Goal: Transaction & Acquisition: Purchase product/service

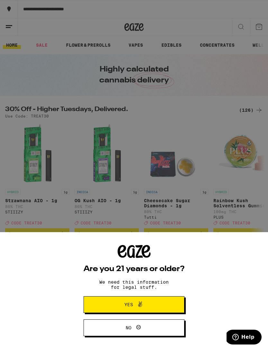
click at [149, 307] on span "Yes" at bounding box center [134, 304] width 49 height 8
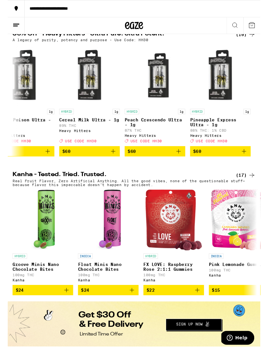
scroll to position [0, 437]
click at [258, 40] on icon at bounding box center [259, 36] width 8 height 8
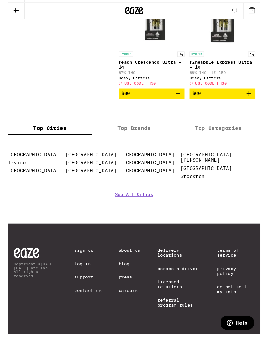
scroll to position [604, 0]
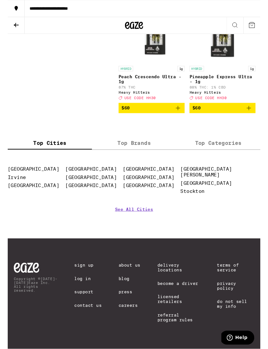
click at [79, 293] on link "Log In" at bounding box center [85, 295] width 29 height 5
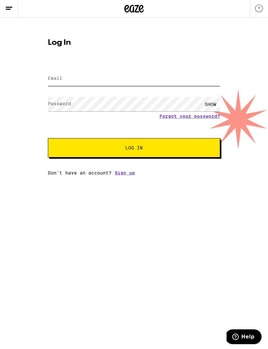
click at [65, 73] on input "Email" at bounding box center [134, 79] width 172 height 14
type input "[PERSON_NAME][EMAIL_ADDRESS][PERSON_NAME][DOMAIN_NAME]"
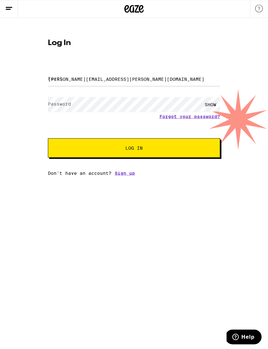
click at [134, 149] on button "Log In" at bounding box center [134, 147] width 172 height 19
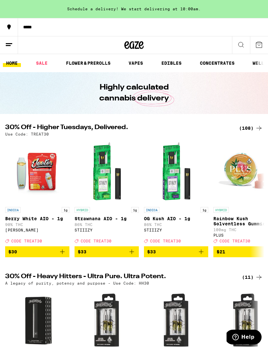
click at [7, 26] on icon at bounding box center [9, 27] width 8 height 8
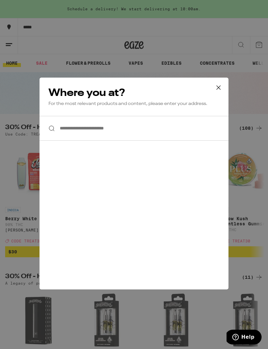
click at [225, 86] on button at bounding box center [219, 88] width 20 height 21
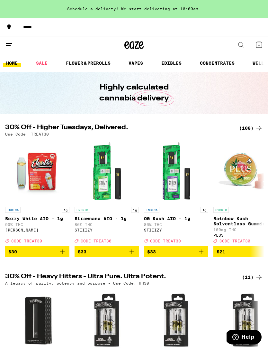
click at [8, 47] on icon at bounding box center [9, 45] width 8 height 8
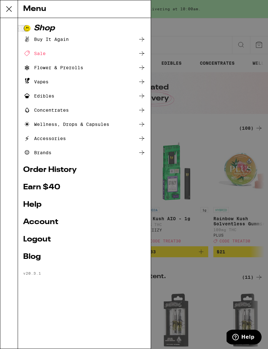
click at [34, 222] on link "Account" at bounding box center [84, 222] width 123 height 8
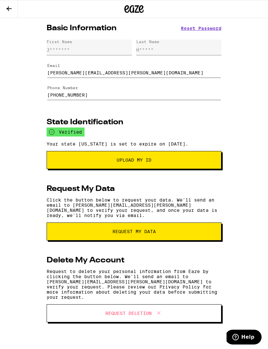
click at [13, 4] on button at bounding box center [9, 9] width 18 height 18
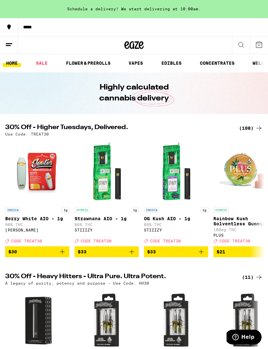
click at [260, 44] on icon at bounding box center [259, 45] width 8 height 8
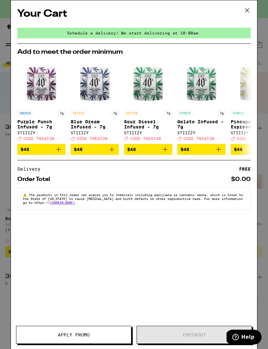
click at [246, 11] on icon at bounding box center [248, 10] width 10 height 10
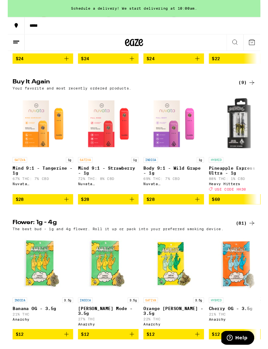
click at [64, 215] on icon "Add to bag" at bounding box center [63, 211] width 8 height 8
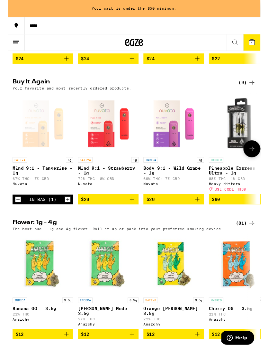
click at [259, 43] on icon at bounding box center [259, 45] width 6 height 6
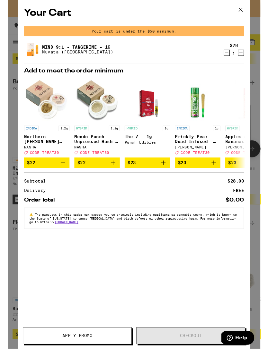
click at [249, 8] on icon at bounding box center [248, 10] width 10 height 10
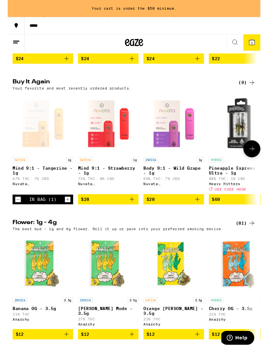
click at [261, 43] on icon at bounding box center [259, 45] width 6 height 6
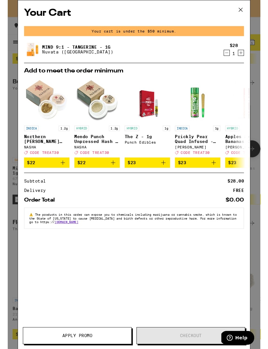
click at [248, 55] on icon "Increment" at bounding box center [248, 56] width 6 height 8
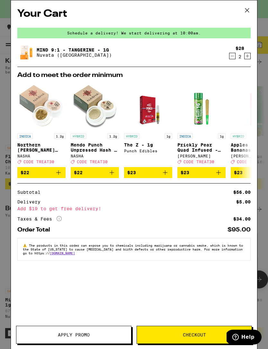
scroll to position [364, 0]
click at [234, 59] on icon "Decrement" at bounding box center [233, 56] width 6 height 8
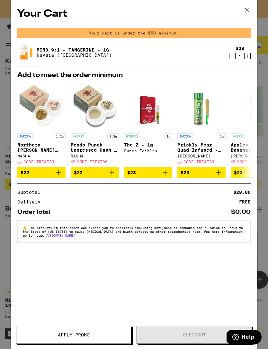
click at [251, 57] on icon "Increment" at bounding box center [248, 56] width 6 height 8
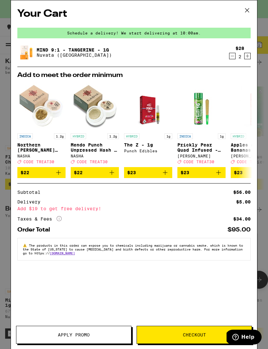
click at [59, 221] on icon "More Info" at bounding box center [59, 218] width 5 height 5
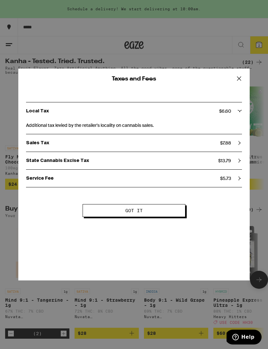
click at [242, 78] on icon at bounding box center [239, 79] width 10 height 10
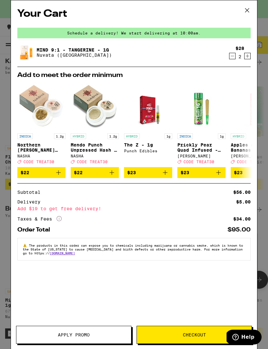
click at [91, 336] on span "Apply Promo" at bounding box center [73, 334] width 115 height 5
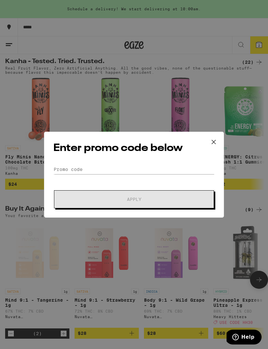
click at [213, 140] on icon at bounding box center [214, 142] width 4 height 4
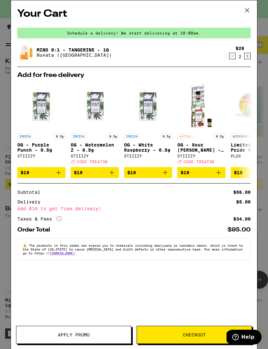
click at [189, 334] on span "Checkout" at bounding box center [194, 334] width 23 height 5
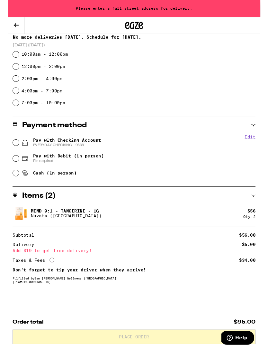
scroll to position [187, 0]
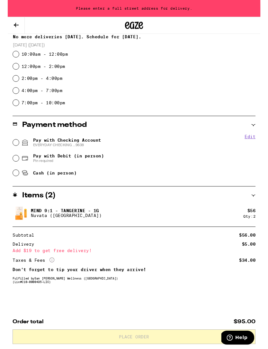
click at [15, 185] on icon at bounding box center [18, 183] width 8 height 8
click at [12, 185] on input "Cash (in person)" at bounding box center [8, 183] width 6 height 6
radio input "true"
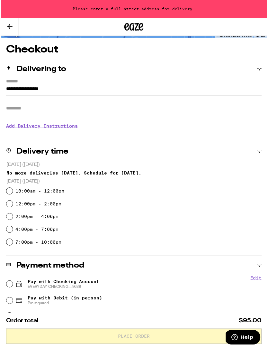
scroll to position [0, 0]
